Goal: Transaction & Acquisition: Purchase product/service

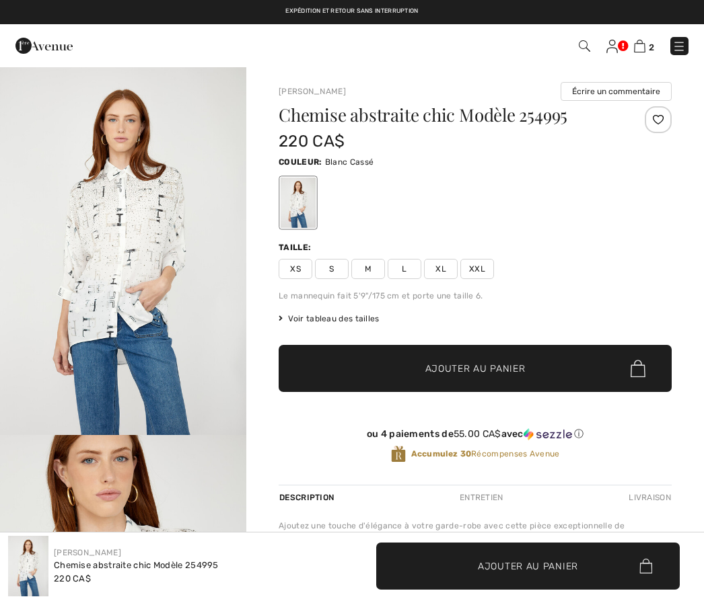
checkbox input "true"
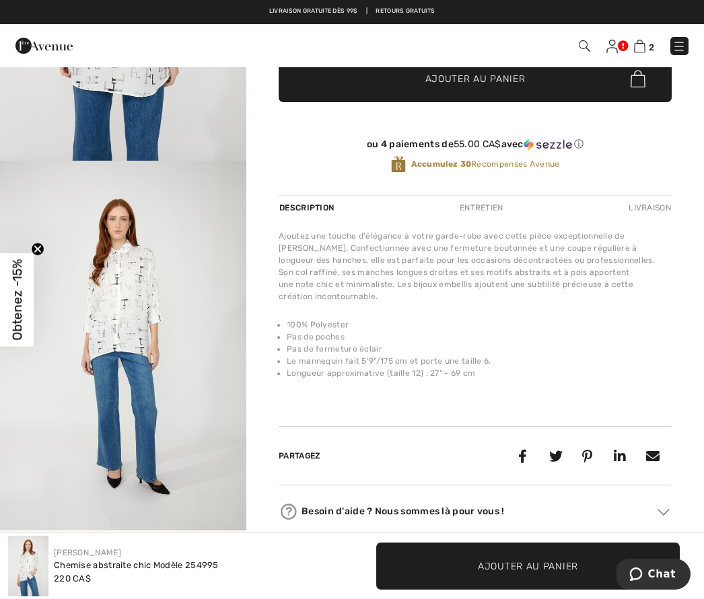
scroll to position [289, 0]
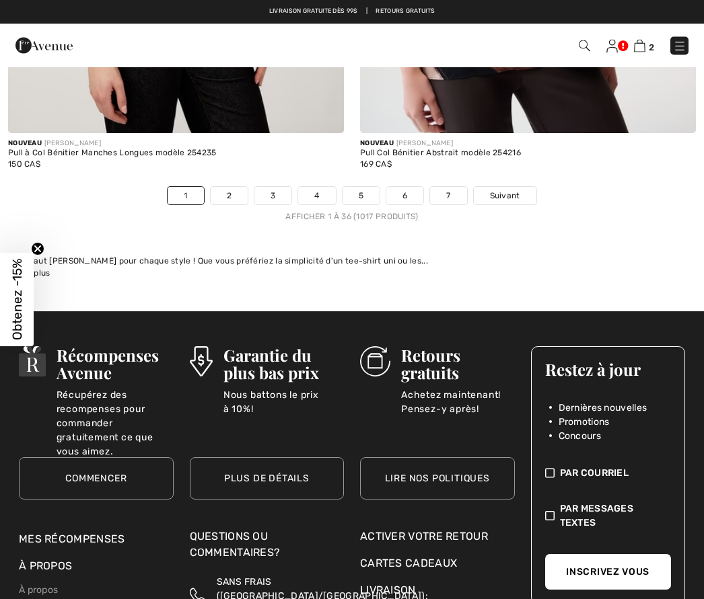
scroll to position [10377, 0]
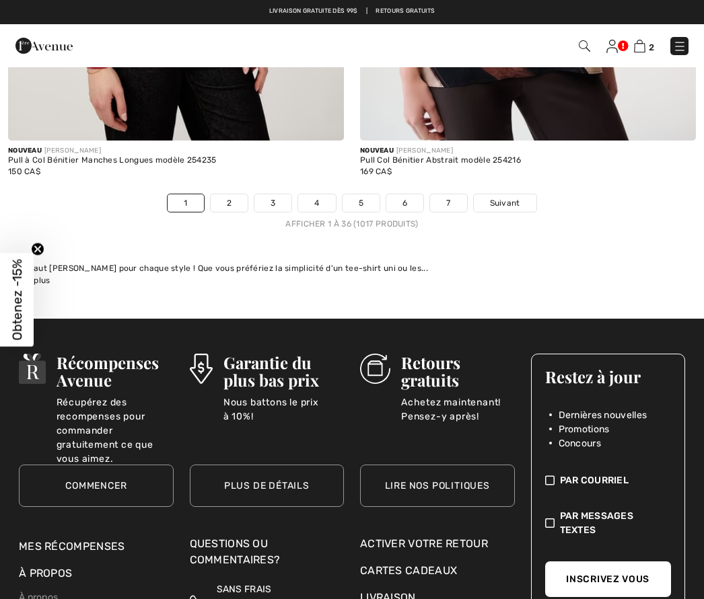
click at [275, 194] on link "3" at bounding box center [272, 202] width 37 height 17
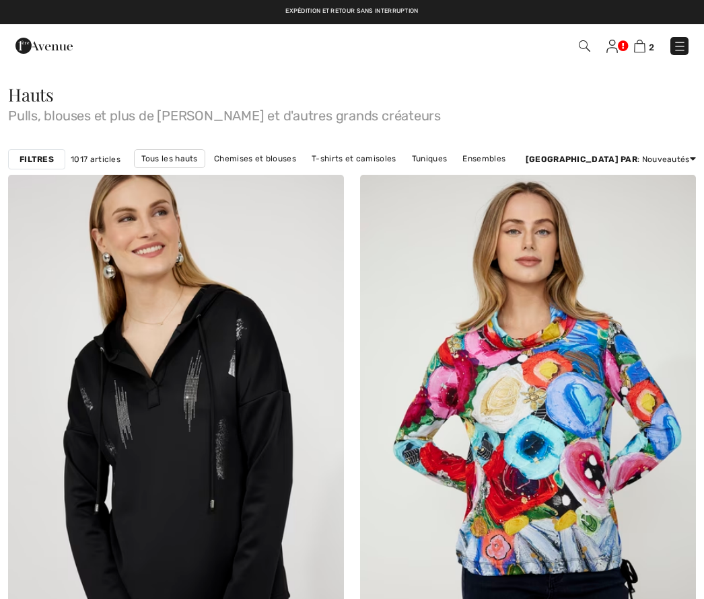
checkbox input "true"
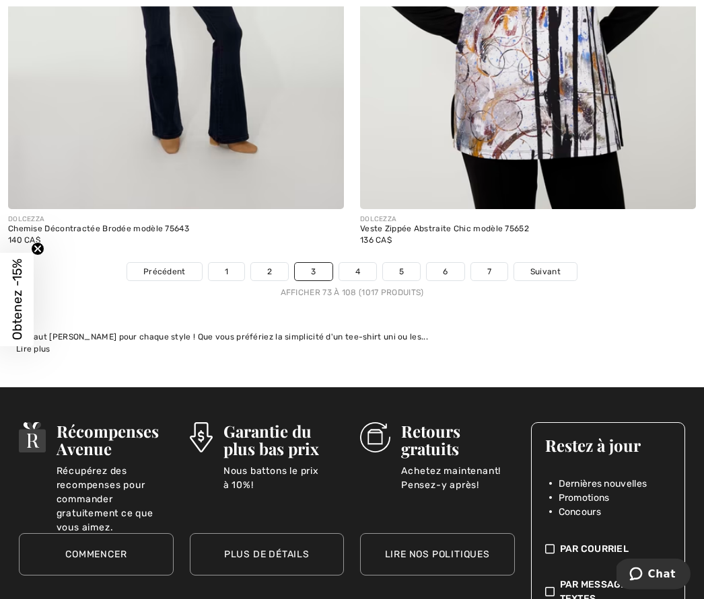
scroll to position [10196, 0]
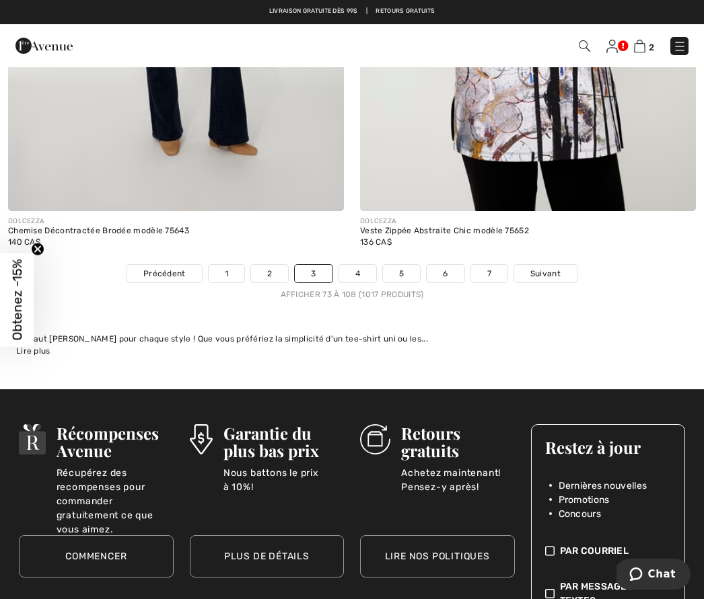
click at [361, 265] on link "4" at bounding box center [357, 273] width 37 height 17
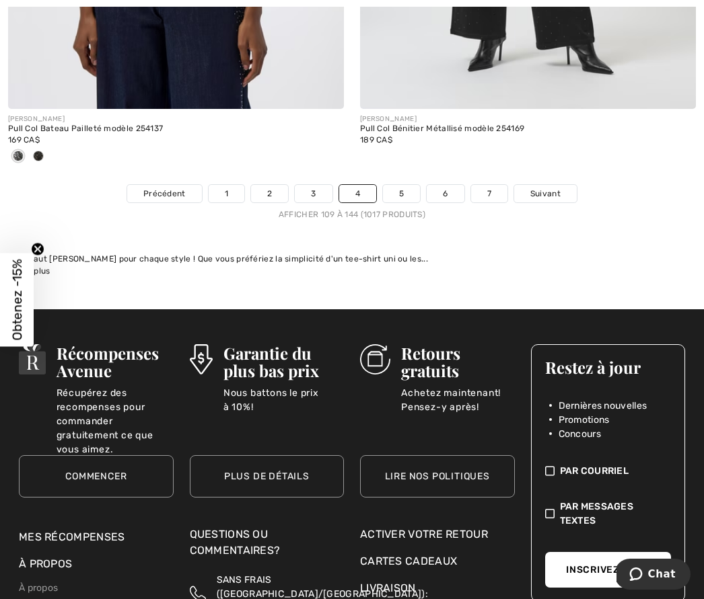
scroll to position [10381, 0]
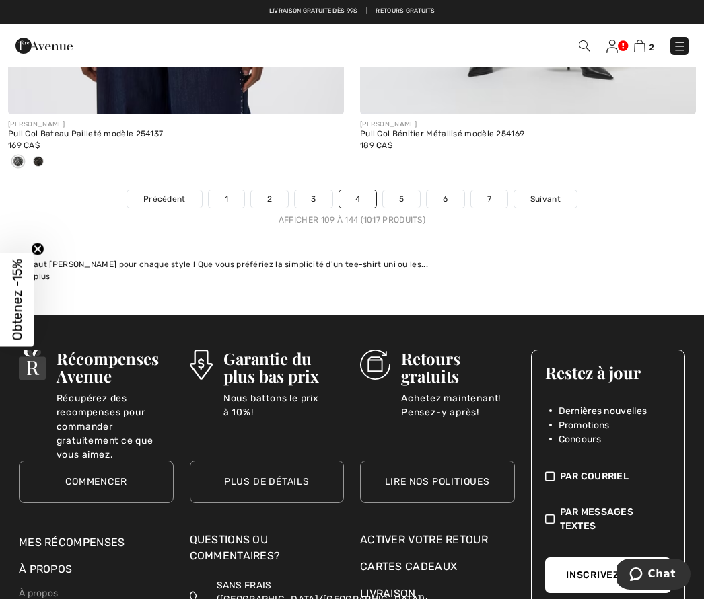
click at [409, 190] on link "5" at bounding box center [401, 198] width 37 height 17
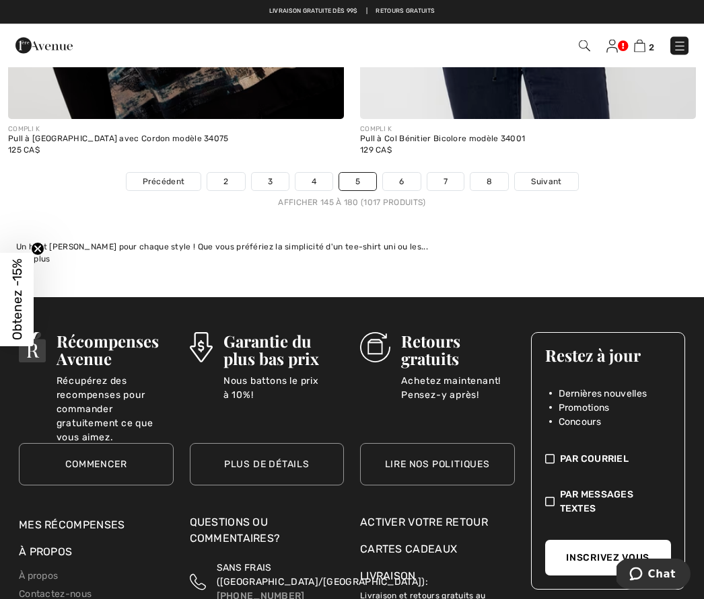
scroll to position [10446, 0]
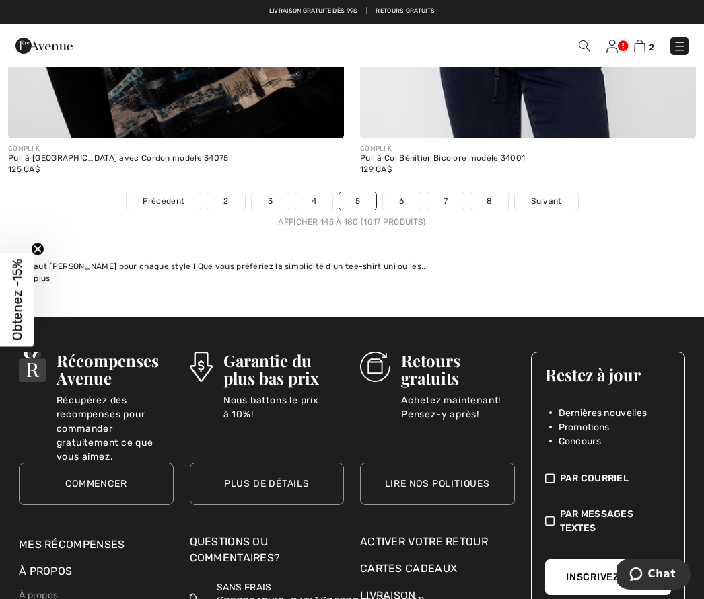
click at [401, 192] on link "6" at bounding box center [401, 200] width 37 height 17
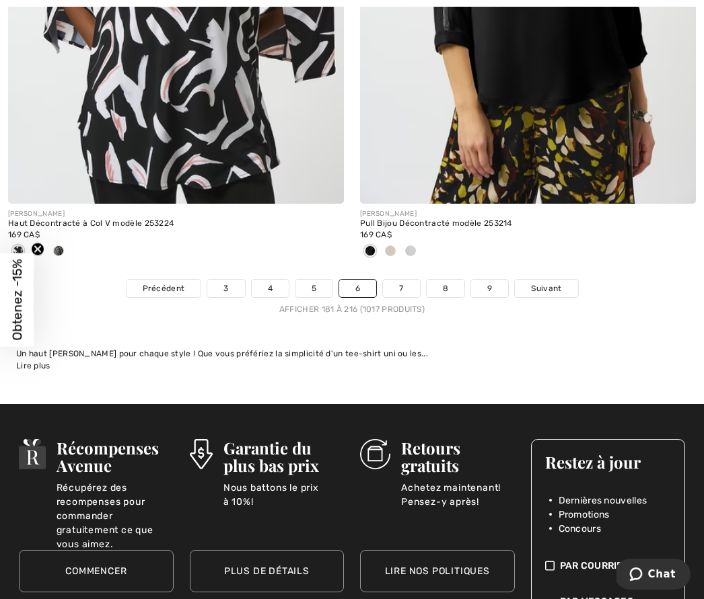
scroll to position [10219, 0]
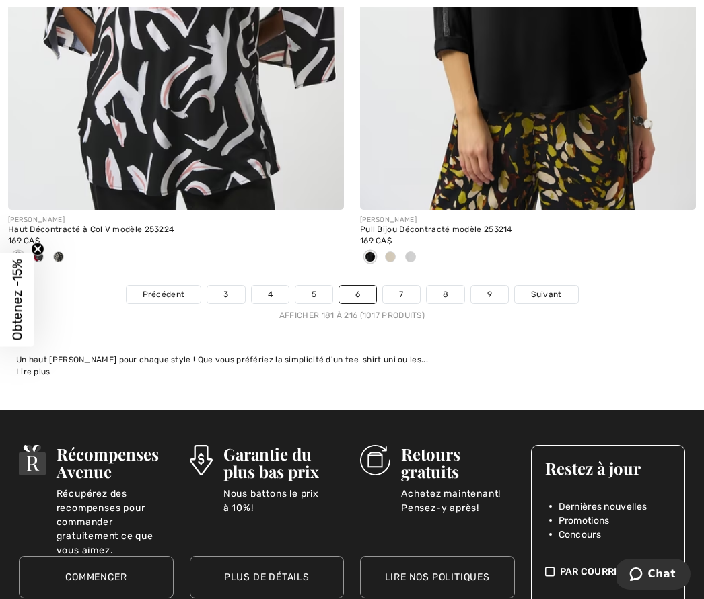
click at [400, 287] on link "7" at bounding box center [401, 294] width 36 height 17
click at [406, 286] on link "7" at bounding box center [401, 294] width 36 height 17
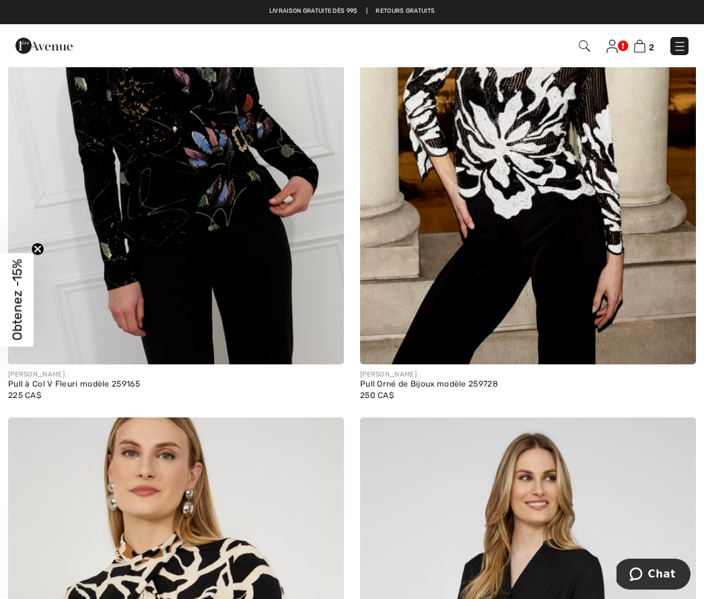
scroll to position [1821, 0]
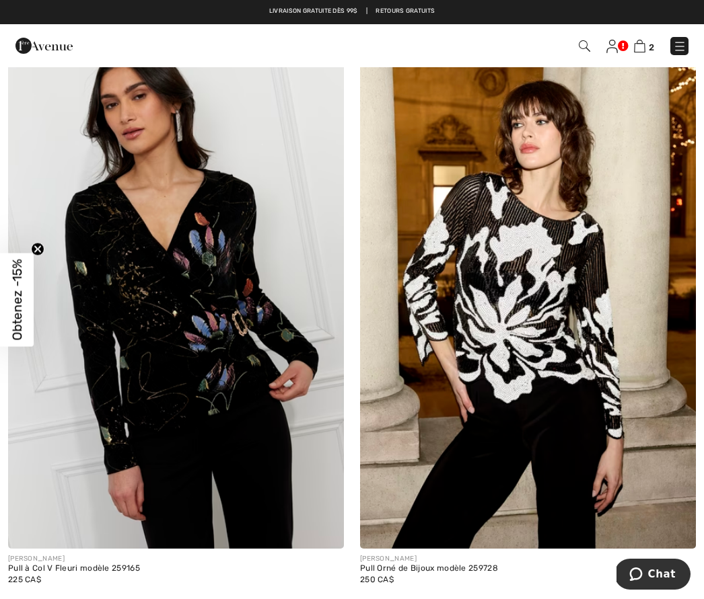
click at [584, 44] on img at bounding box center [583, 45] width 11 height 11
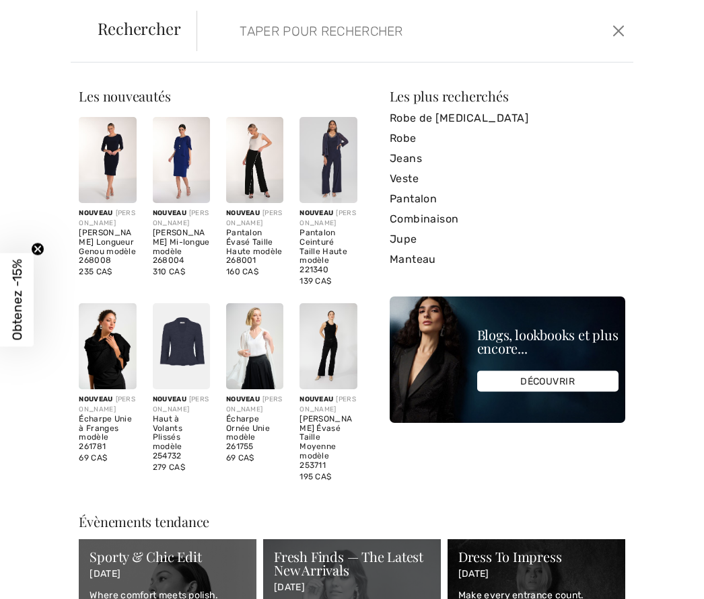
click at [239, 34] on input "search" at bounding box center [371, 31] width 285 height 40
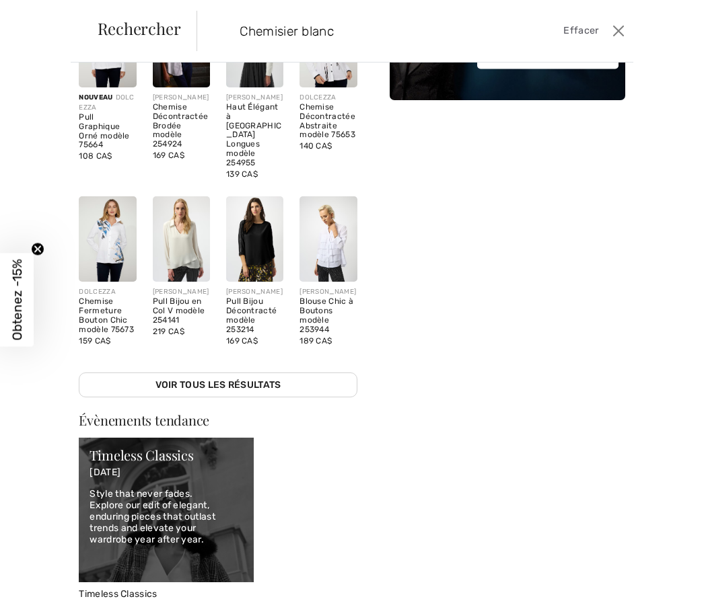
scroll to position [0, 0]
click at [623, 30] on button "Ferme" at bounding box center [618, 31] width 19 height 22
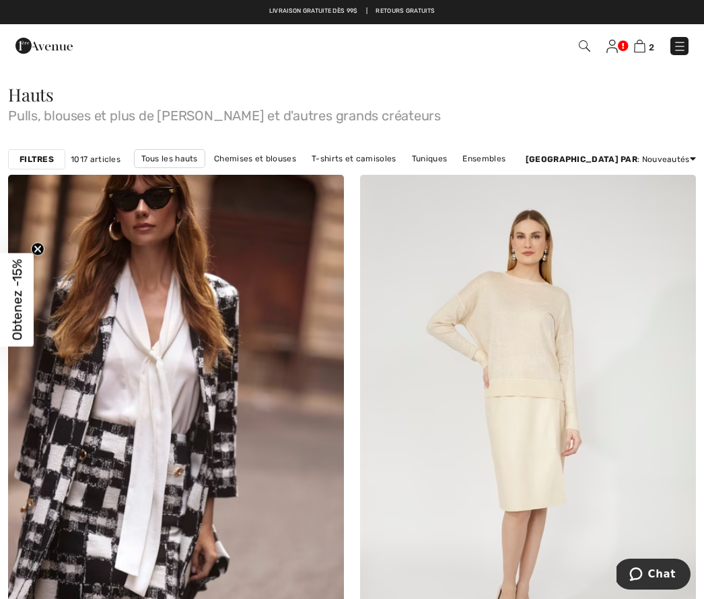
click at [585, 48] on img at bounding box center [583, 45] width 11 height 11
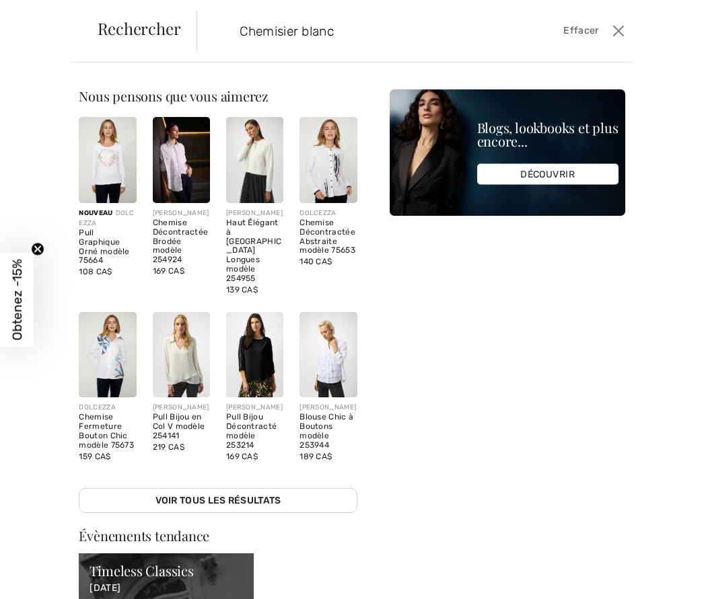
click at [366, 28] on input "Chemisier blanc" at bounding box center [371, 31] width 285 height 40
type input "C"
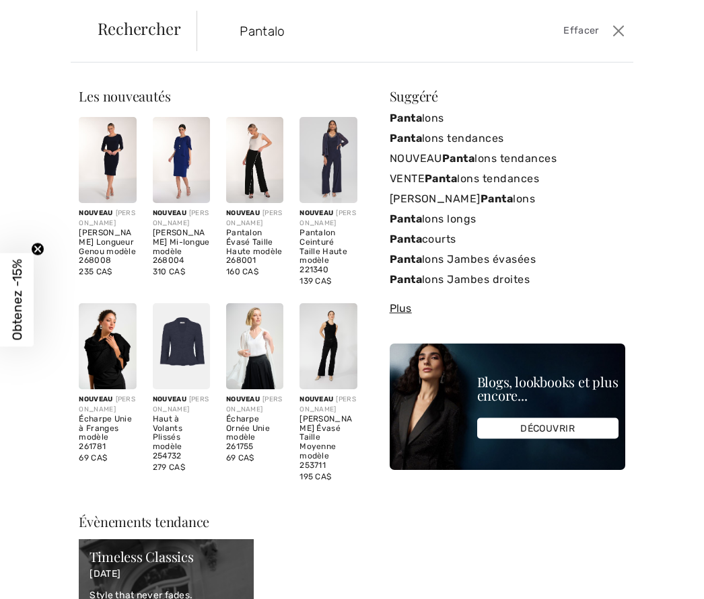
type input "Pantalon"
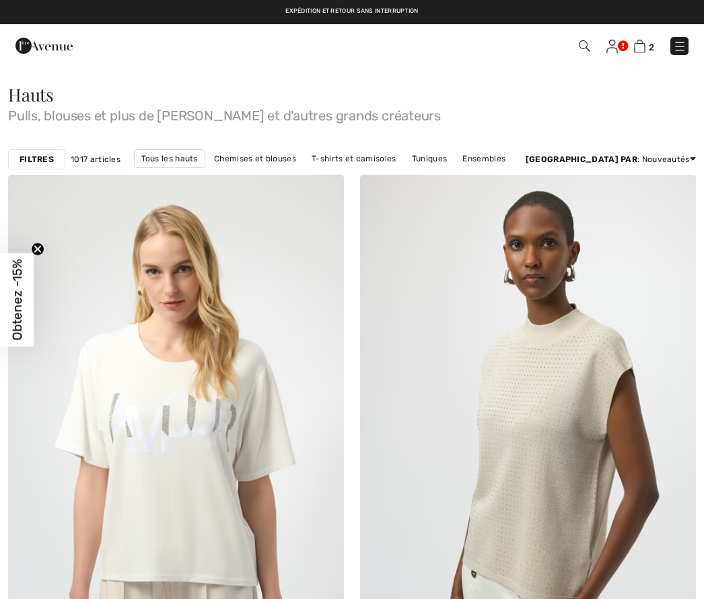
click at [654, 178] on link "Prix: décroissant" at bounding box center [642, 175] width 86 height 20
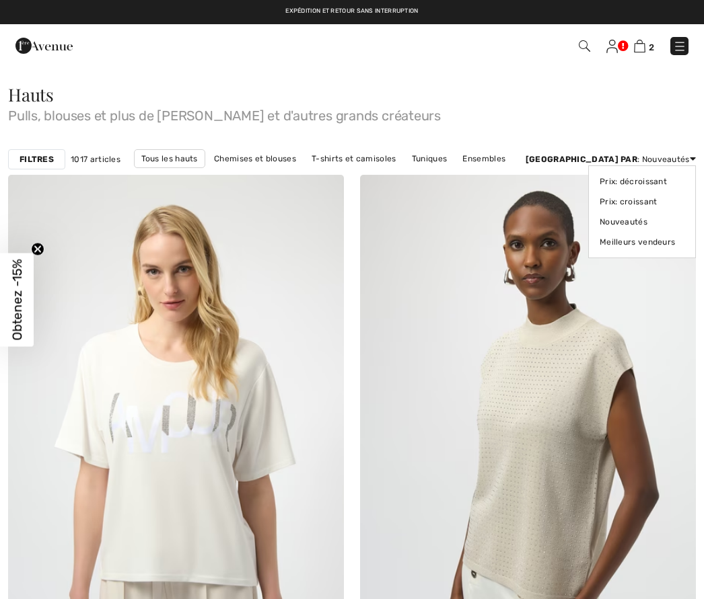
click at [638, 180] on link "Prix: décroissant" at bounding box center [641, 182] width 85 height 20
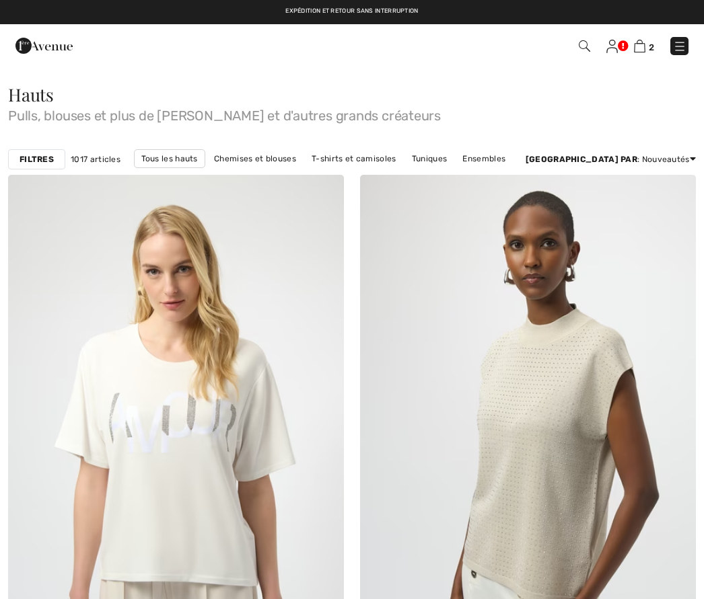
checkbox input "true"
click at [640, 52] on img at bounding box center [639, 46] width 11 height 13
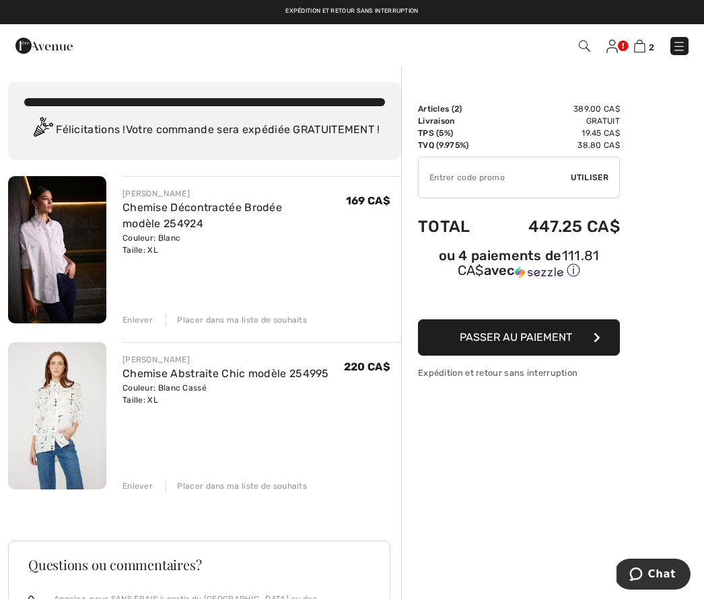
click at [528, 340] on span "Passer au paiement" at bounding box center [515, 337] width 112 height 13
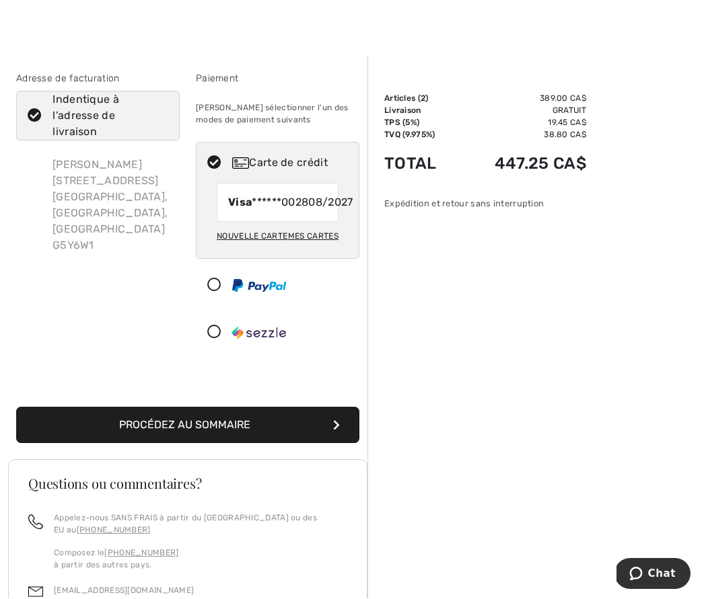
scroll to position [11, 0]
click at [215, 443] on button "Procédez au sommaire" at bounding box center [187, 425] width 343 height 36
click at [247, 443] on button "Procédez au sommaire" at bounding box center [187, 425] width 343 height 36
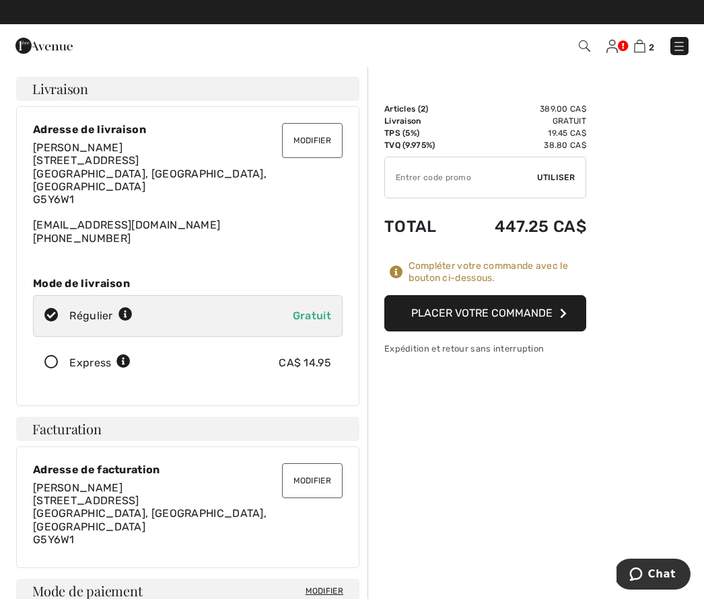
click at [506, 316] on button "Placer votre commande" at bounding box center [485, 313] width 202 height 36
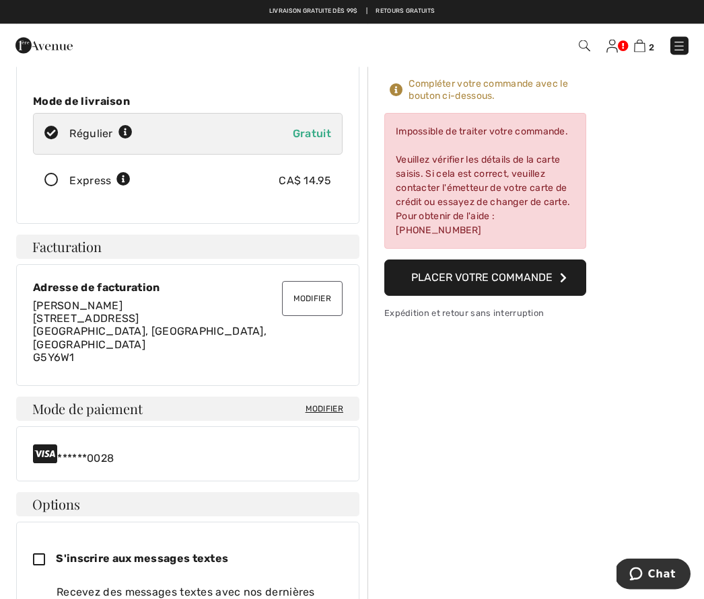
scroll to position [182, 0]
click at [278, 397] on div "Mode de paiement Modifier" at bounding box center [187, 409] width 343 height 24
click at [147, 235] on div "Facturation Modifier" at bounding box center [187, 247] width 343 height 24
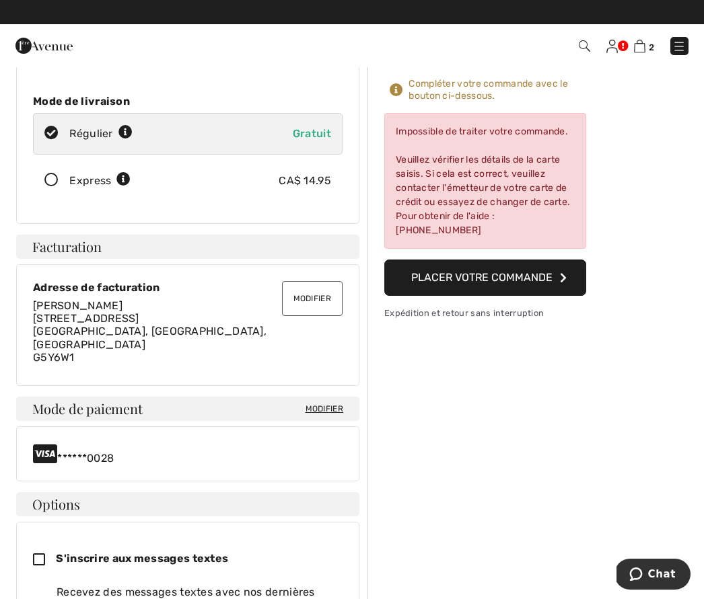
click at [303, 397] on div "Mode de paiement Modifier" at bounding box center [187, 409] width 343 height 24
click at [330, 403] on span "Modifier" at bounding box center [324, 409] width 38 height 12
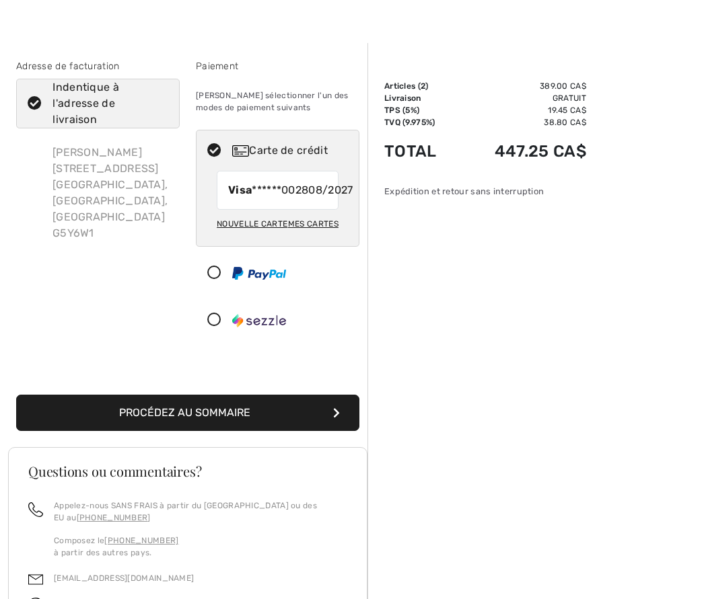
scroll to position [25, 0]
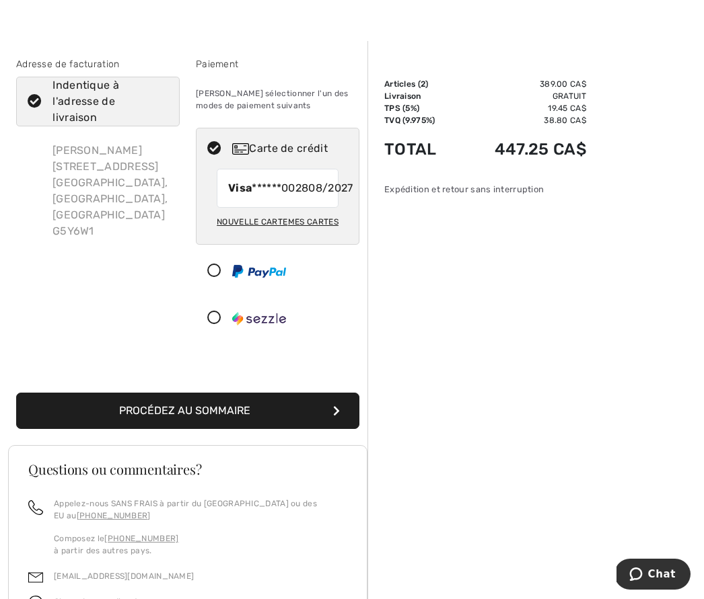
click at [308, 196] on span "08/2027" at bounding box center [330, 188] width 44 height 16
click at [233, 233] on div "Nouvelle carte" at bounding box center [252, 222] width 71 height 23
radio input "true"
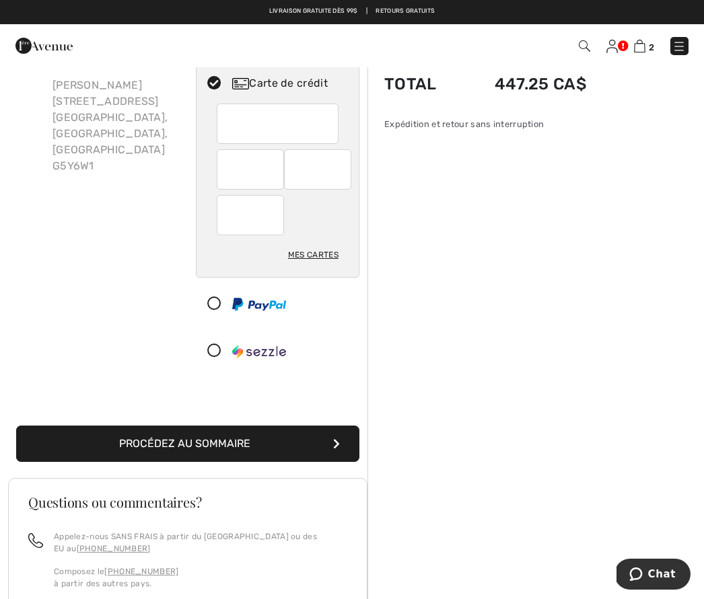
scroll to position [77, 0]
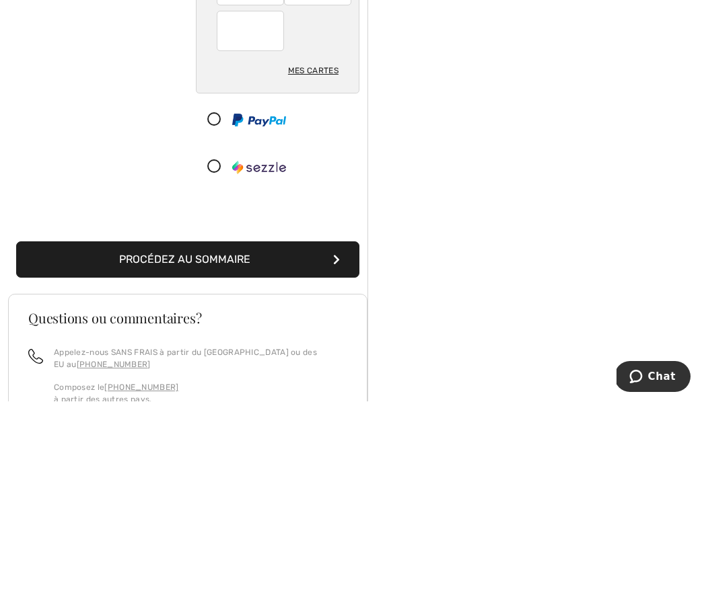
click at [254, 439] on button "Procédez au sommaire" at bounding box center [187, 457] width 343 height 36
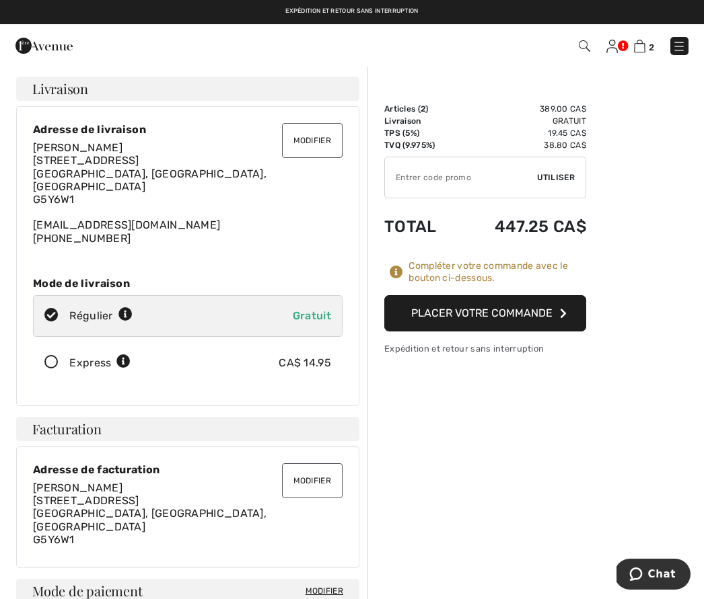
click at [515, 305] on button "Placer votre commande" at bounding box center [485, 313] width 202 height 36
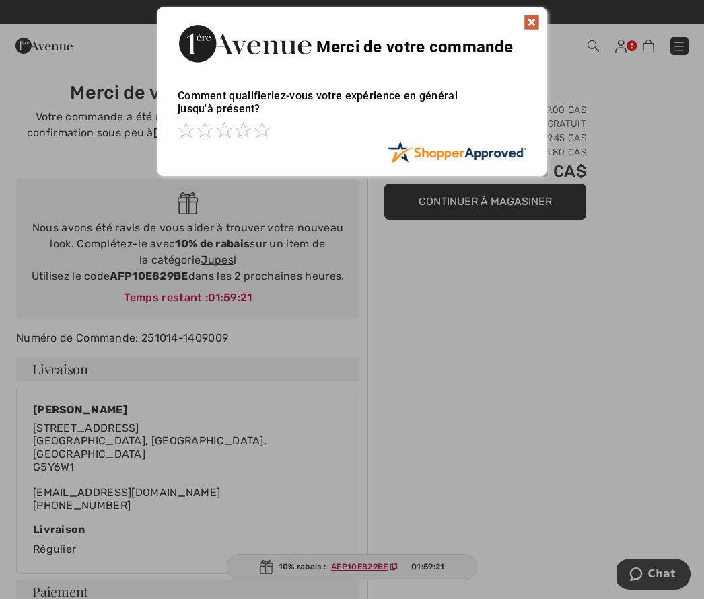
click at [533, 25] on img at bounding box center [531, 22] width 16 height 16
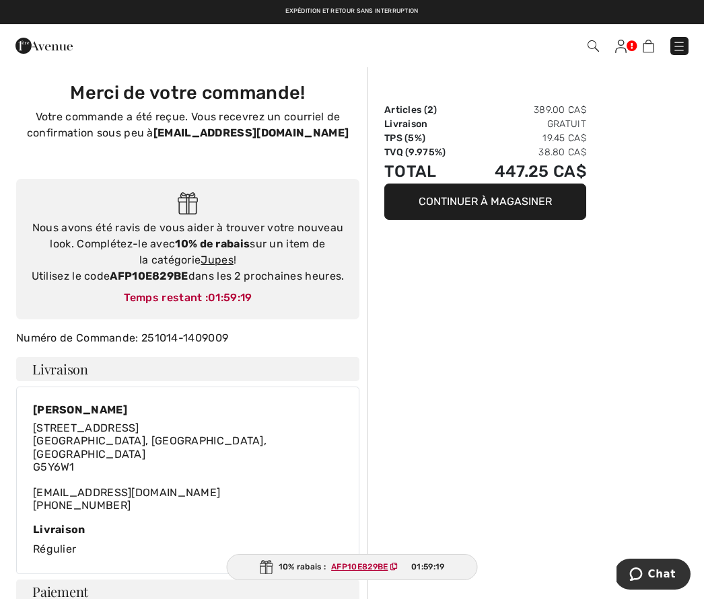
click at [506, 204] on button "Continuer à magasiner" at bounding box center [485, 202] width 202 height 36
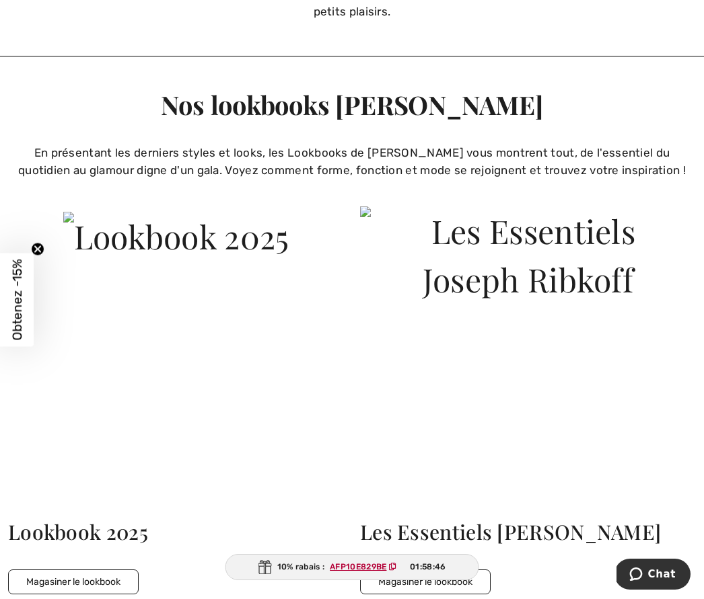
scroll to position [3344, 0]
click at [84, 576] on button "Magasiner le lookbook" at bounding box center [73, 581] width 130 height 25
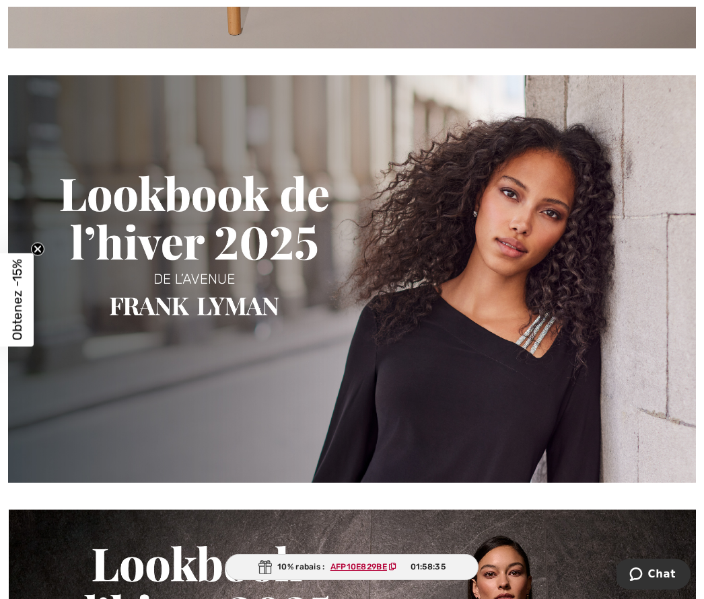
scroll to position [570, 0]
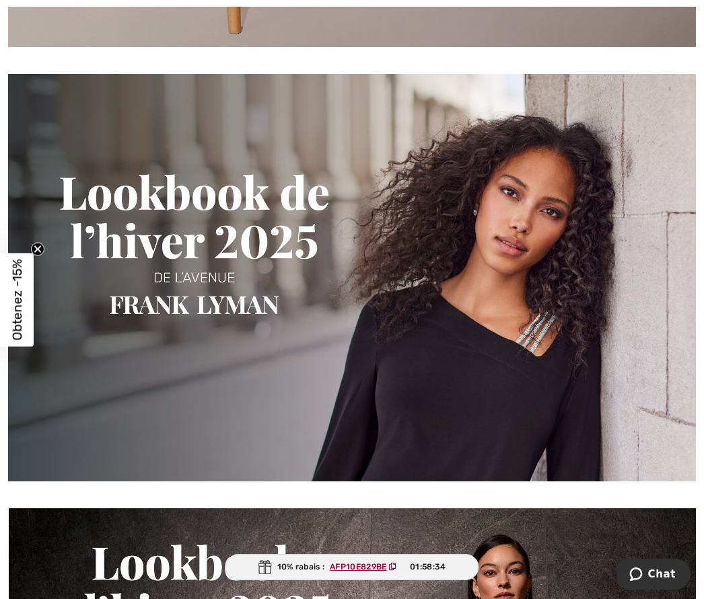
click at [218, 307] on img at bounding box center [351, 278] width 687 height 408
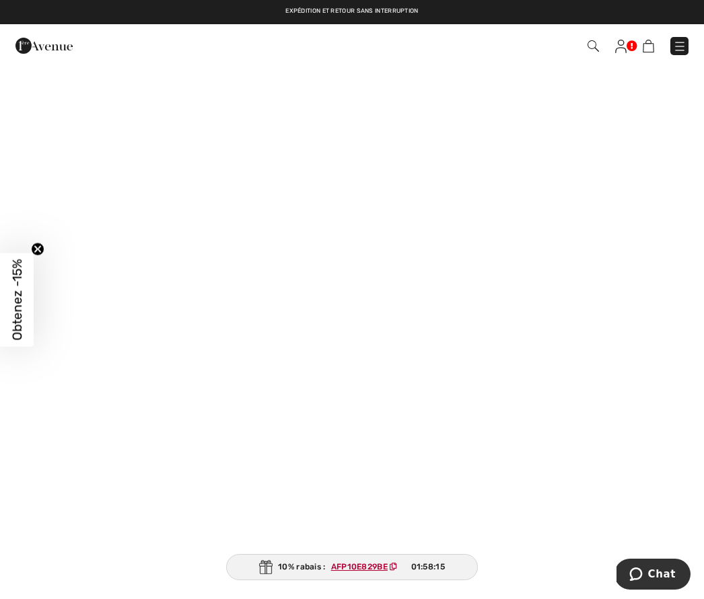
click at [43, 248] on circle "Close teaser" at bounding box center [38, 249] width 13 height 13
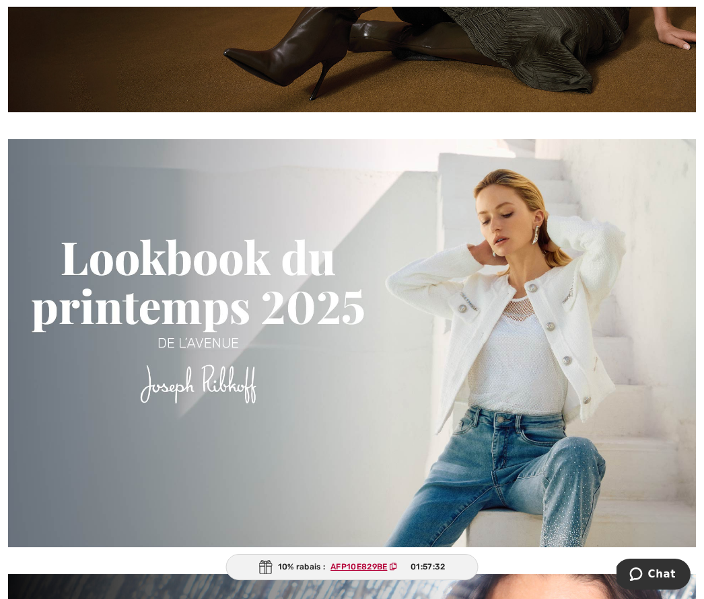
scroll to position [2251, 0]
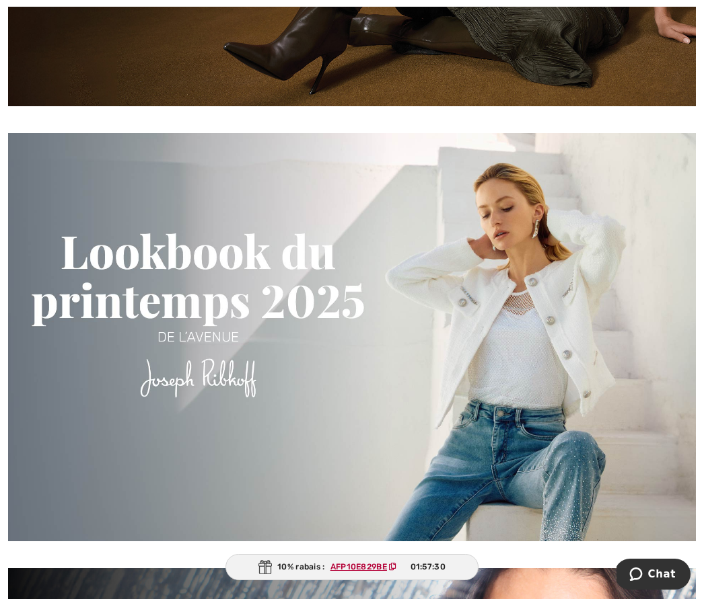
click at [295, 342] on img at bounding box center [351, 337] width 687 height 408
click at [309, 254] on img at bounding box center [351, 337] width 687 height 408
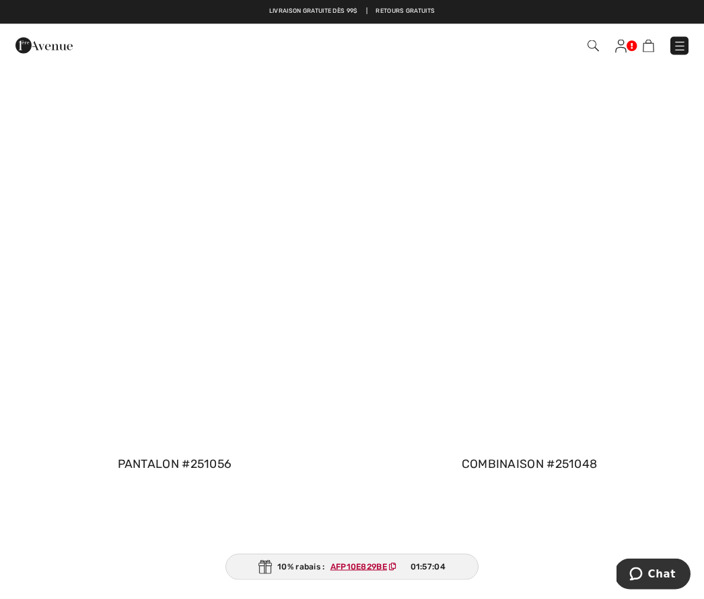
scroll to position [3925, 0]
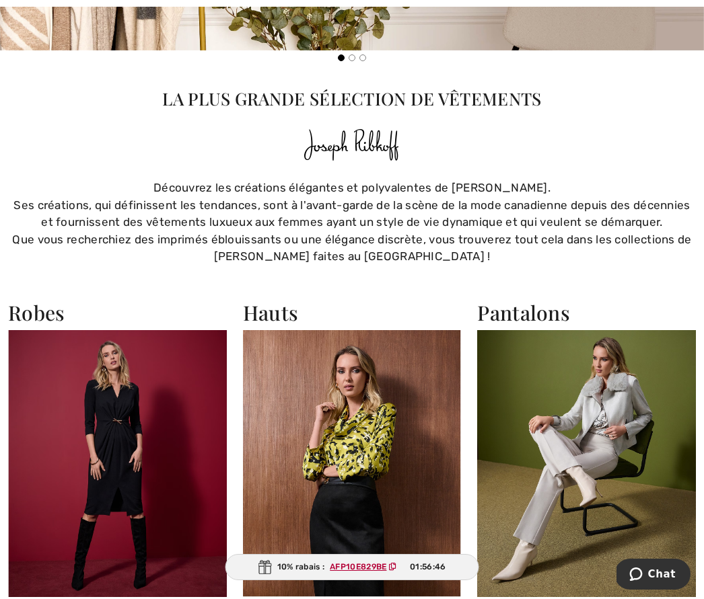
scroll to position [1464, 0]
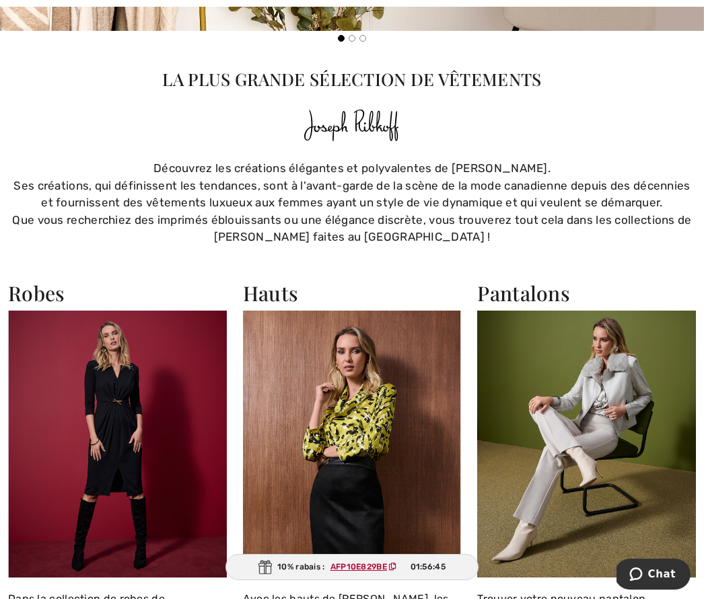
click at [592, 438] on img at bounding box center [586, 444] width 219 height 266
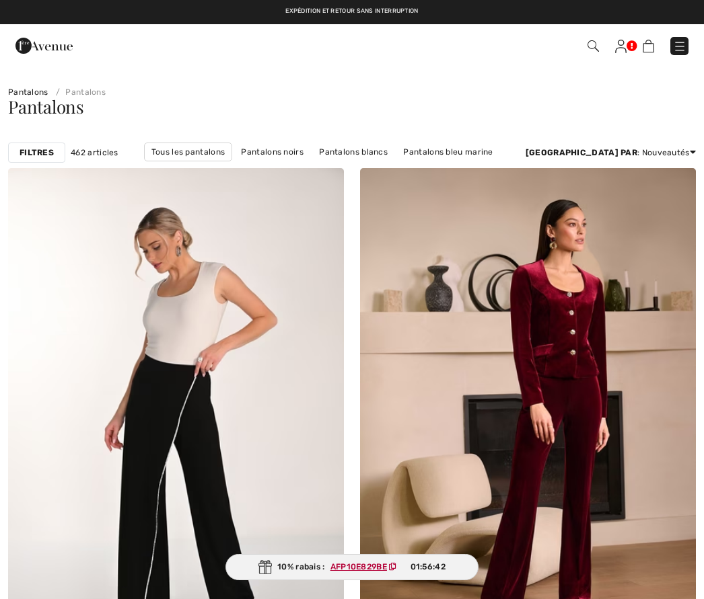
checkbox input "true"
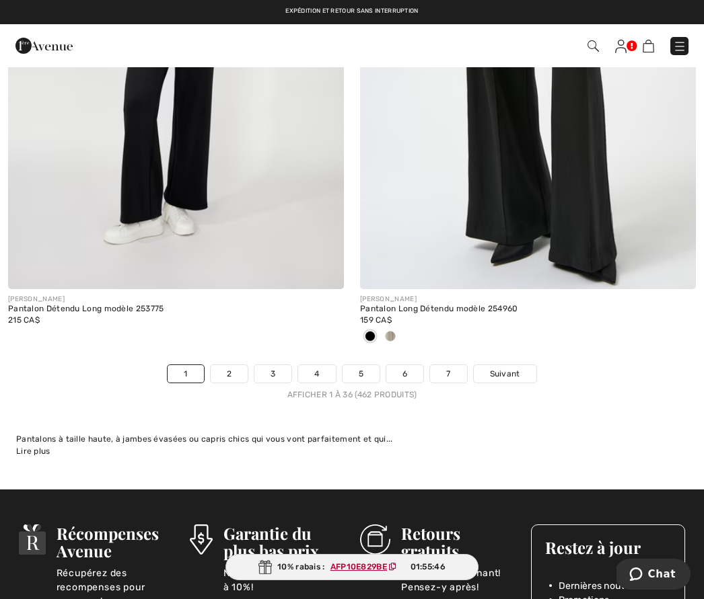
scroll to position [10269, 0]
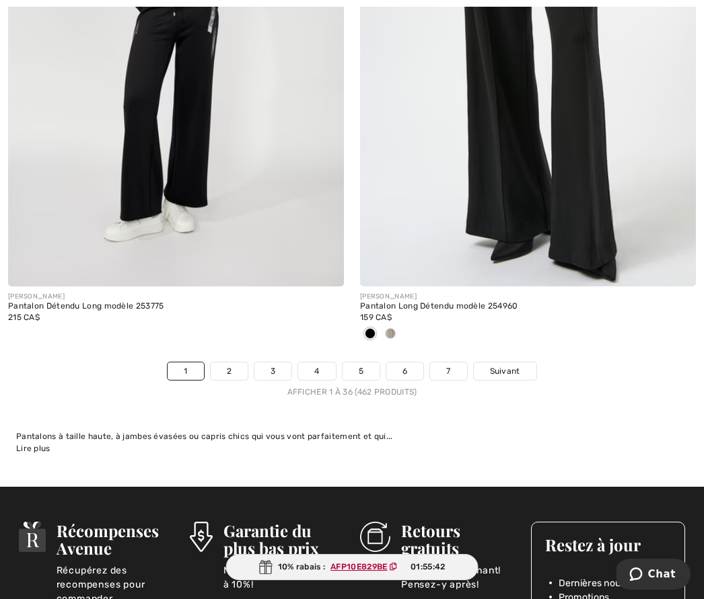
click at [224, 363] on link "2" at bounding box center [229, 371] width 37 height 17
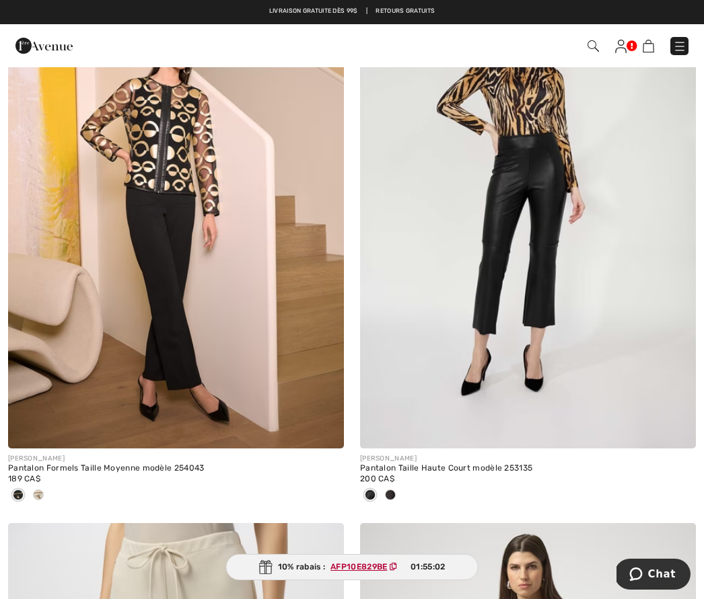
scroll to position [2220, 0]
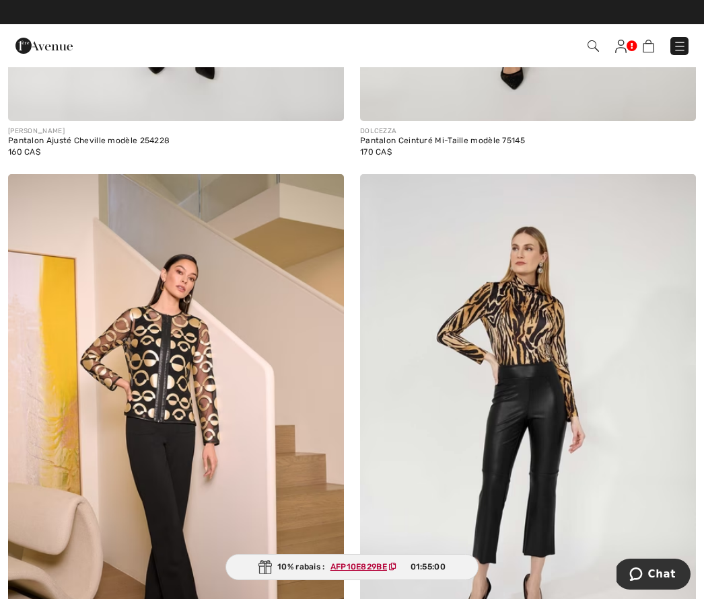
click at [596, 41] on img at bounding box center [592, 45] width 11 height 11
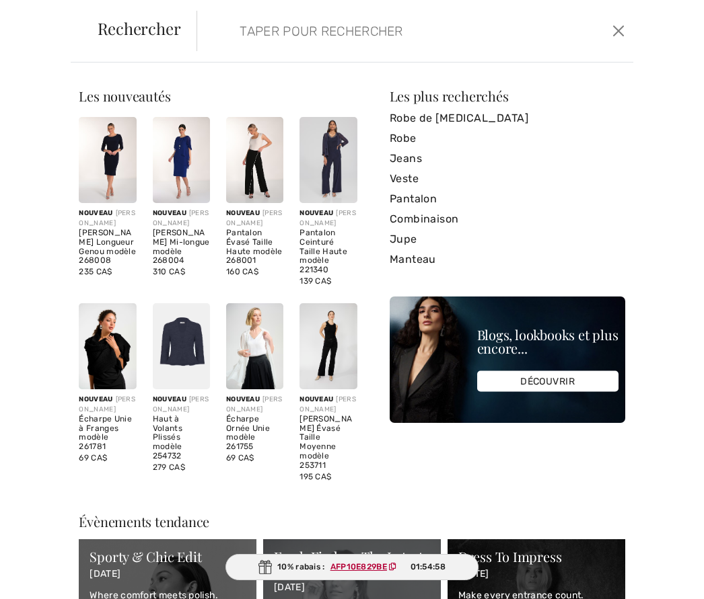
click at [246, 28] on input "search" at bounding box center [371, 31] width 285 height 40
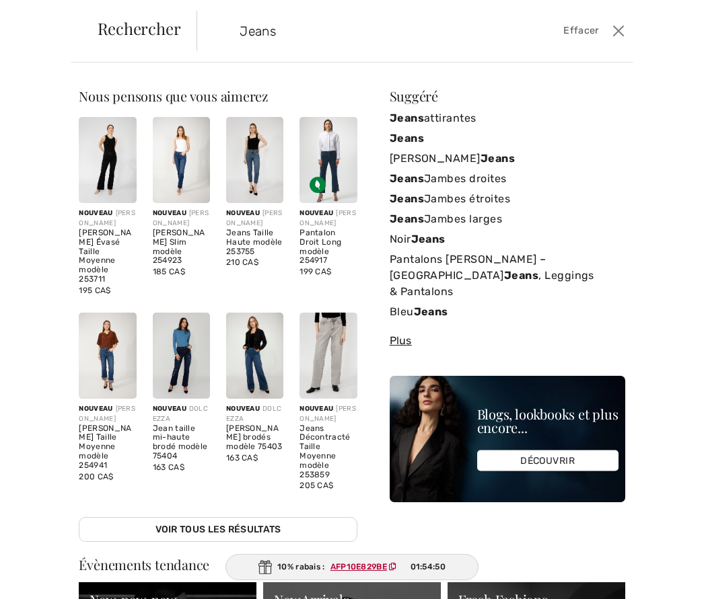
type input "Jeans"
click at [104, 148] on img at bounding box center [107, 160] width 57 height 86
click at [113, 146] on img at bounding box center [107, 160] width 57 height 86
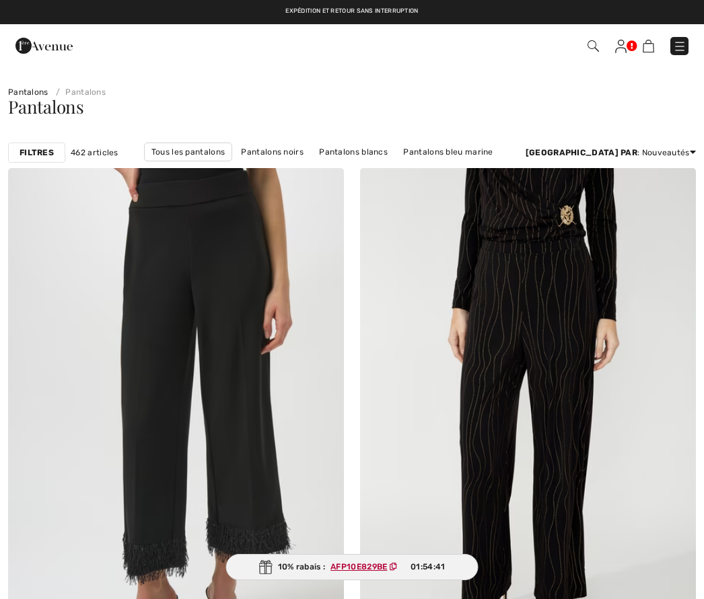
checkbox input "true"
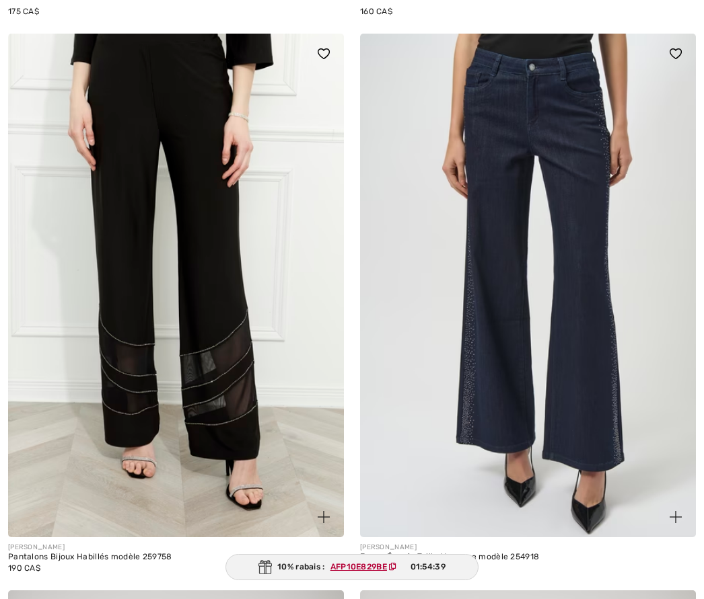
scroll to position [695, 0]
